Goal: Transaction & Acquisition: Purchase product/service

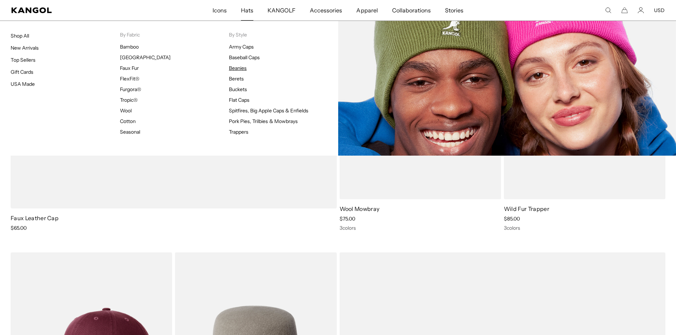
click at [237, 71] on link "Beanies" at bounding box center [238, 68] width 18 height 6
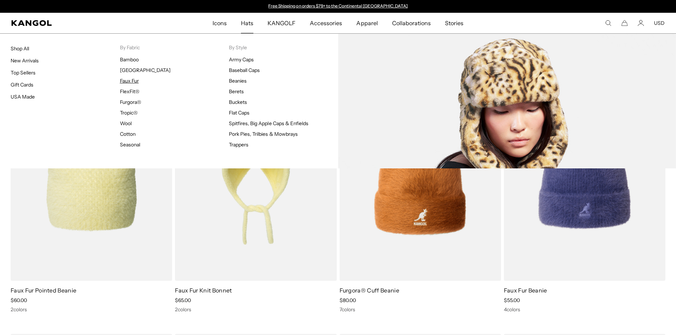
click at [132, 81] on link "Faux Fur" at bounding box center [129, 81] width 19 height 6
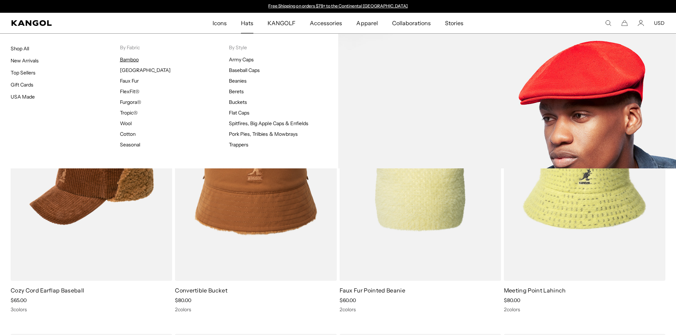
click at [131, 58] on link "Bamboo" at bounding box center [129, 59] width 19 height 6
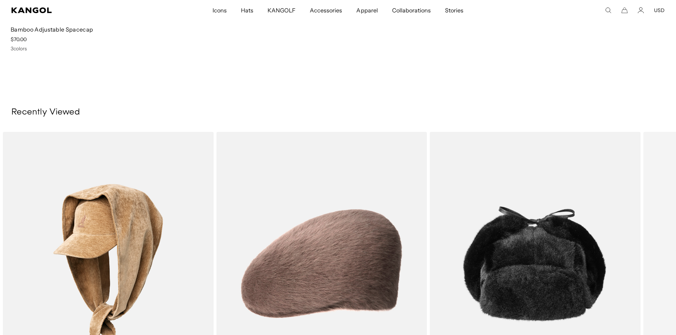
scroll to position [852, 0]
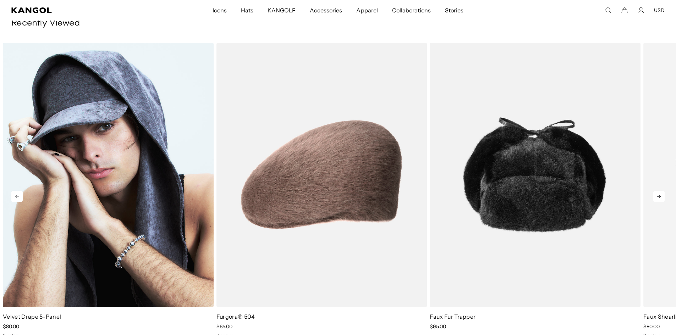
click at [172, 163] on img "1 of 5" at bounding box center [108, 175] width 211 height 264
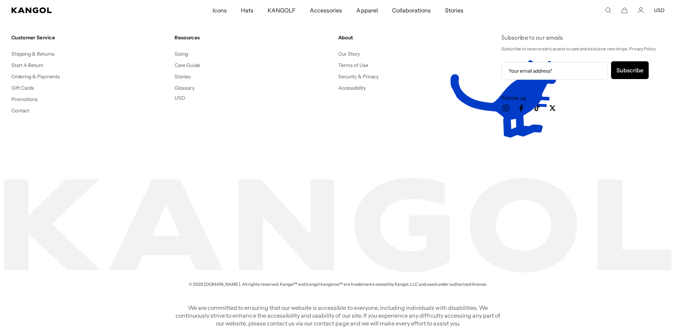
scroll to position [0, 146]
